Goal: Task Accomplishment & Management: Manage account settings

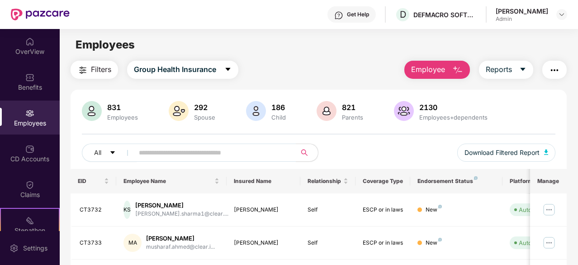
click at [442, 69] on span "Employee" at bounding box center [428, 69] width 34 height 11
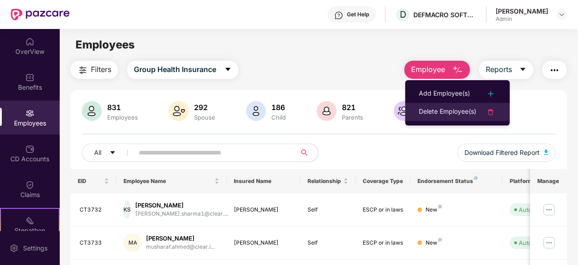
click at [444, 113] on div "Delete Employee(s)" at bounding box center [447, 111] width 57 height 11
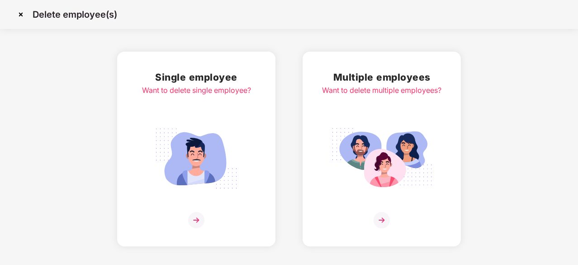
click at [383, 219] on img at bounding box center [382, 220] width 16 height 16
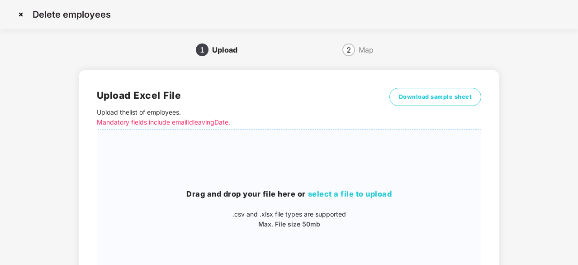
click at [347, 199] on h3 "Drag and drop your file here or select a file to upload" at bounding box center [289, 194] width 384 height 12
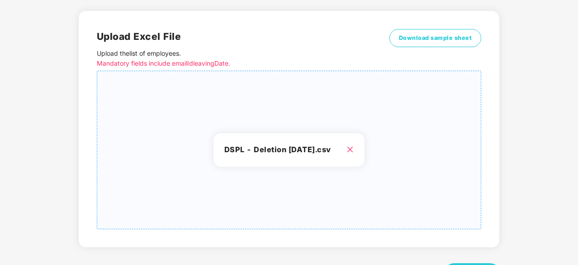
scroll to position [98, 0]
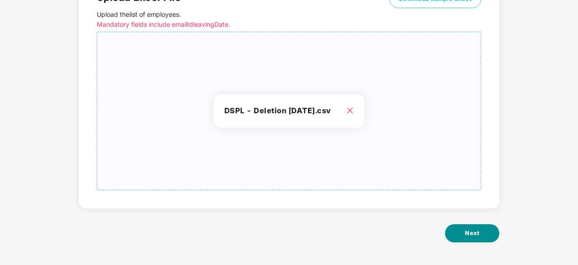
click at [470, 240] on button "Next" at bounding box center [472, 233] width 54 height 18
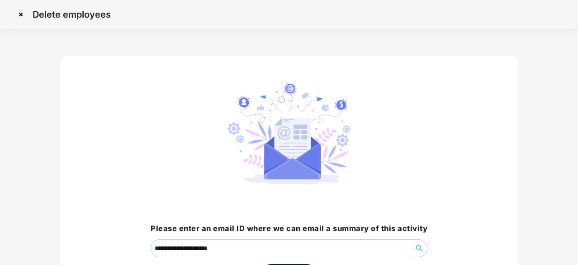
scroll to position [69, 0]
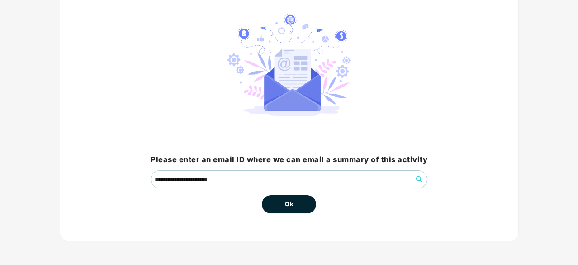
click at [276, 206] on button "Ok" at bounding box center [289, 204] width 54 height 18
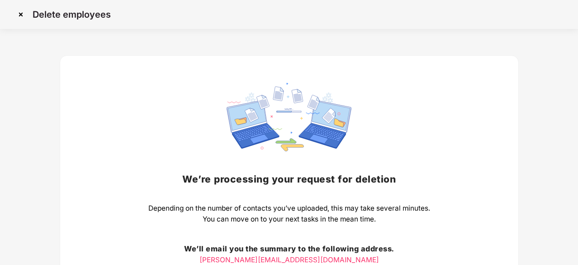
scroll to position [100, 0]
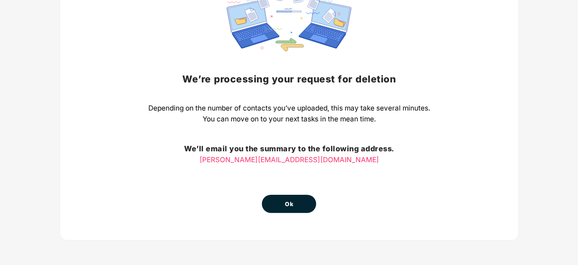
click at [286, 205] on span "Ok" at bounding box center [289, 204] width 8 height 9
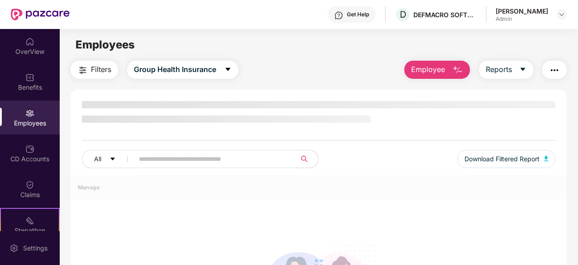
click at [429, 77] on button "Employee" at bounding box center [437, 70] width 66 height 18
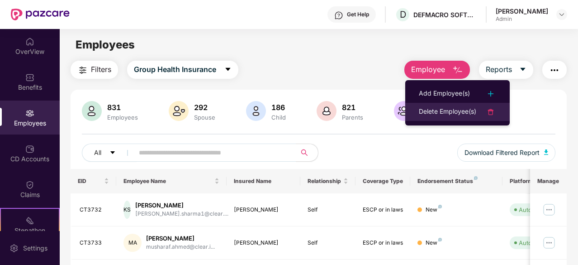
click at [447, 111] on div "Delete Employee(s)" at bounding box center [447, 111] width 57 height 11
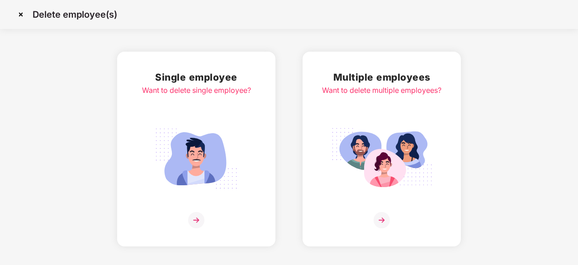
click at [381, 219] on img at bounding box center [382, 220] width 16 height 16
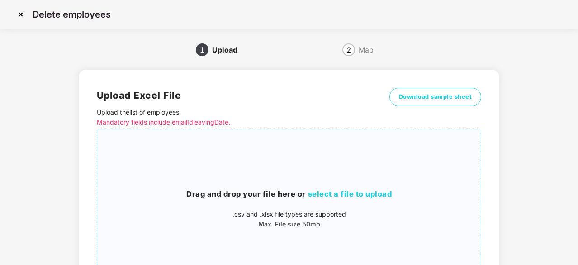
click at [330, 186] on div "Drag and drop your file here or select a file to upload .csv and .xlsx file typ…" at bounding box center [289, 208] width 384 height 143
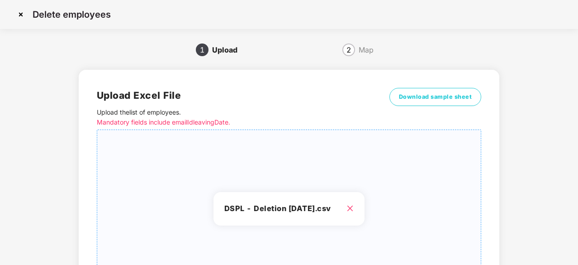
scroll to position [98, 0]
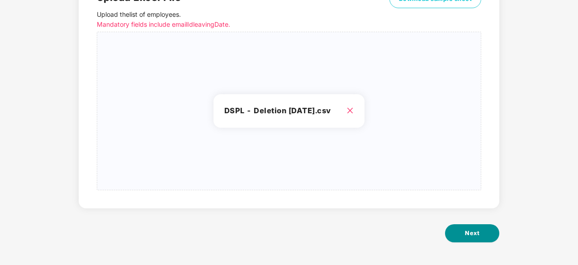
click at [466, 235] on span "Next" at bounding box center [472, 232] width 14 height 9
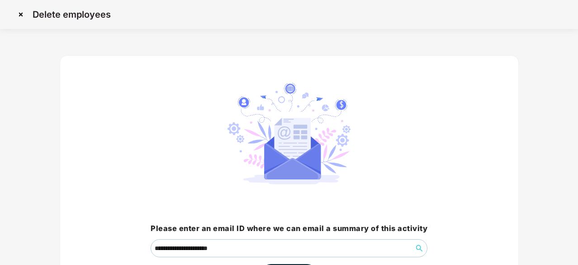
scroll to position [69, 0]
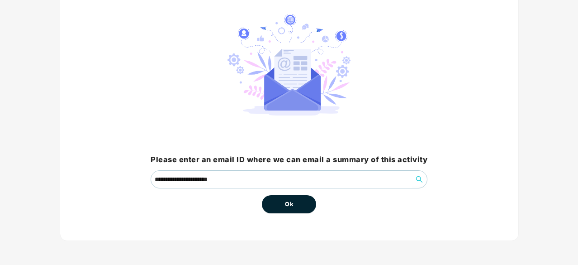
click at [284, 206] on button "Ok" at bounding box center [289, 204] width 54 height 18
